Goal: Transaction & Acquisition: Purchase product/service

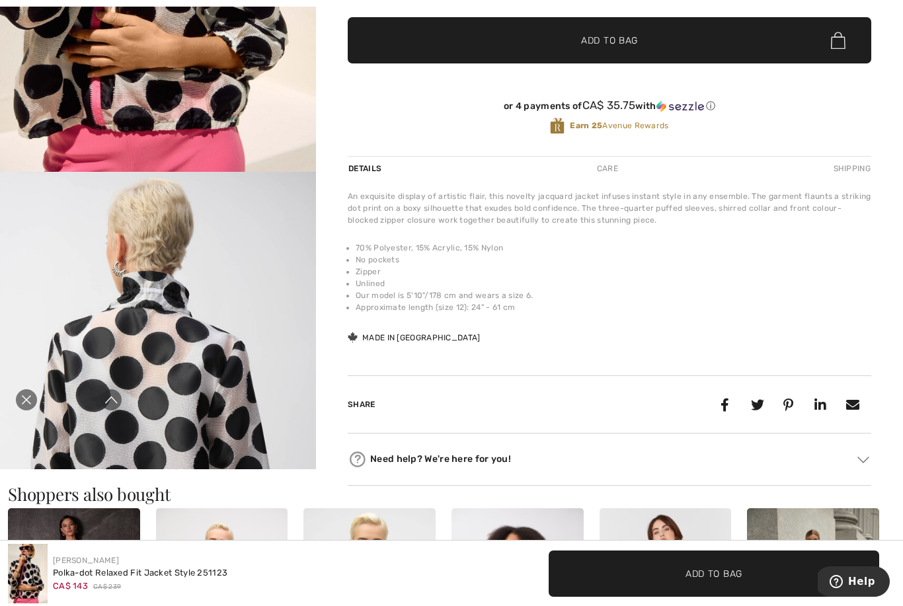
click at [22, 414] on div "Close live curation" at bounding box center [27, 400] width 32 height 32
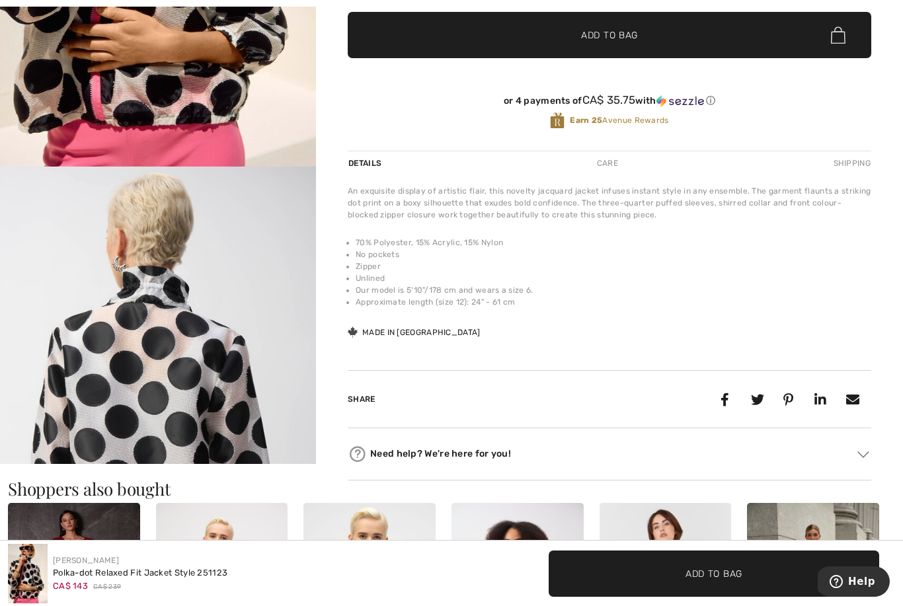
click at [569, 322] on div "An exquisite display of artistic flair, this novelty jacquard jacket infuses in…" at bounding box center [609, 262] width 523 height 155
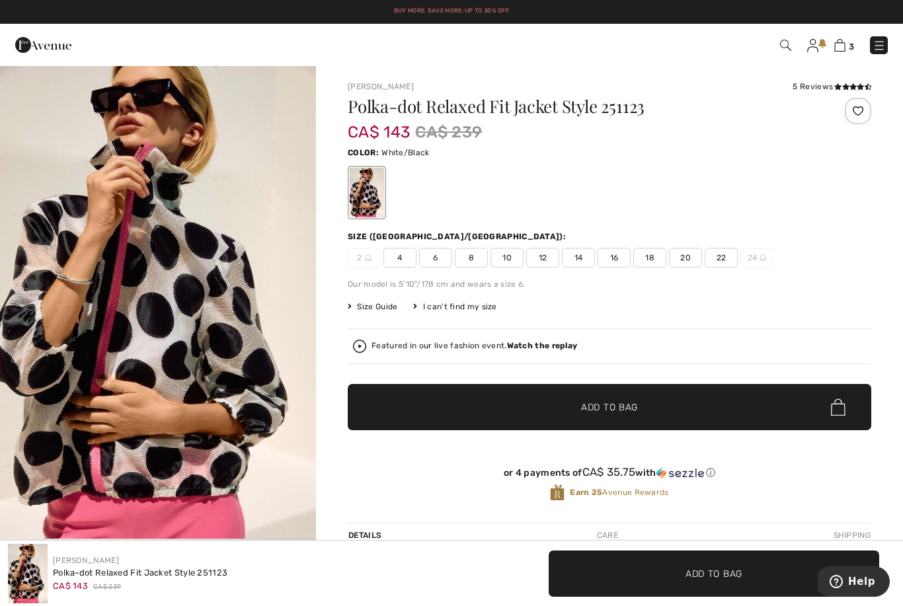
click at [650, 303] on div "Size Guide I can't find my size Select Size CAN 2 - Sold Out CAN 4 CAN 6 CAN 8 …" at bounding box center [609, 307] width 523 height 12
click at [842, 46] on img at bounding box center [839, 45] width 11 height 13
click at [844, 46] on img at bounding box center [839, 45] width 11 height 13
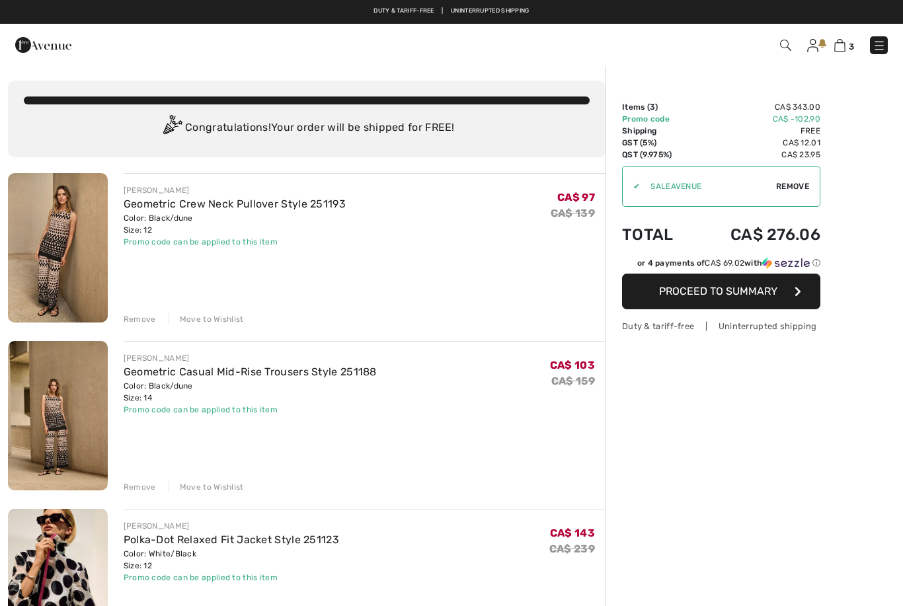
click at [720, 283] on button "Proceed to Summary" at bounding box center [721, 292] width 198 height 36
checkbox input "true"
